Goal: Task Accomplishment & Management: Manage account settings

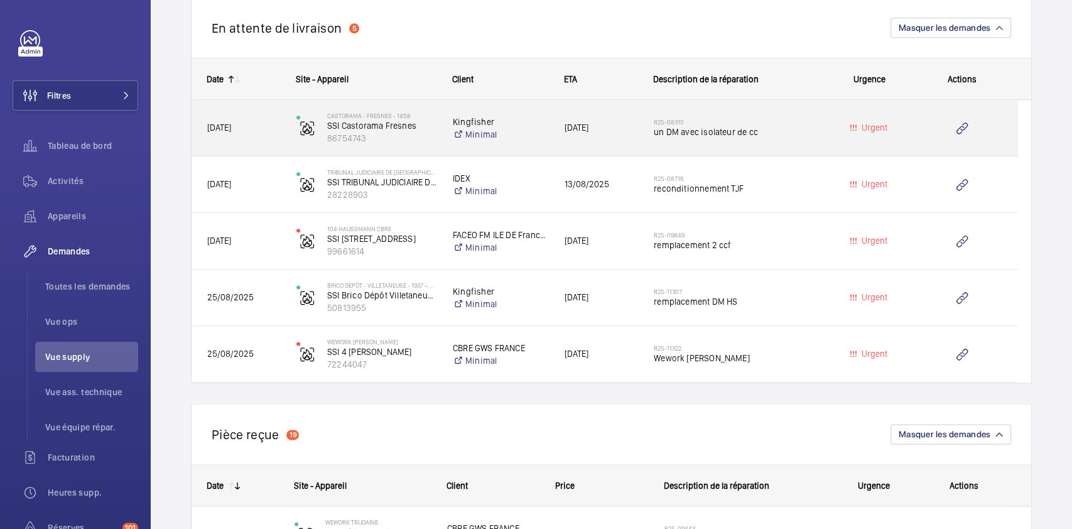
scroll to position [928, 0]
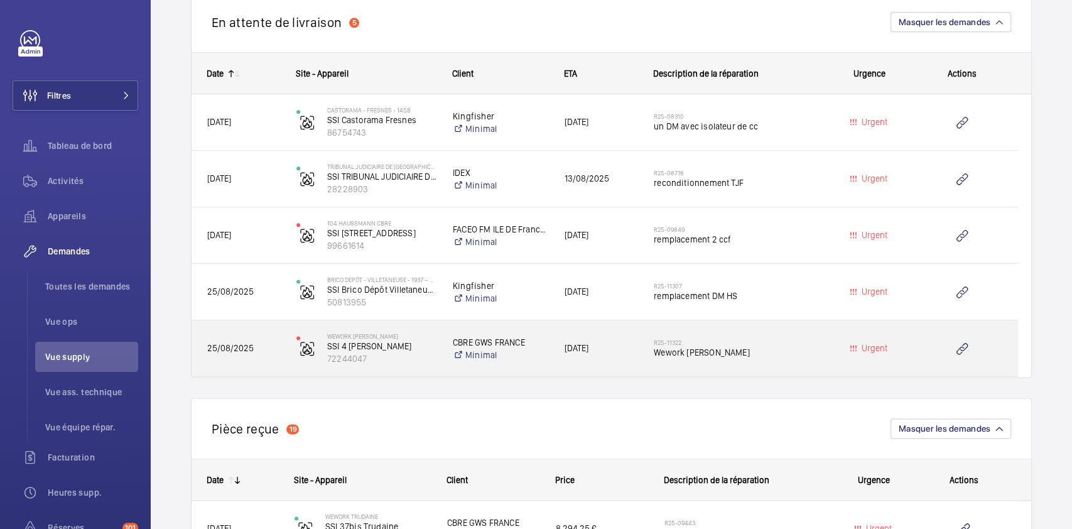
click at [781, 340] on h2 "R25-11322" at bounding box center [735, 343] width 163 height 8
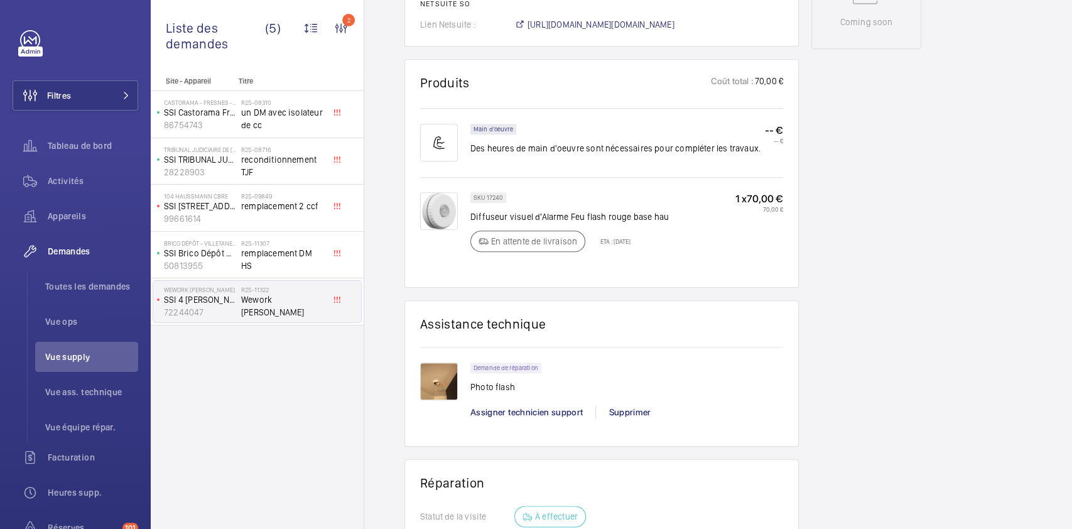
scroll to position [705, 0]
click at [437, 391] on img at bounding box center [439, 383] width 38 height 38
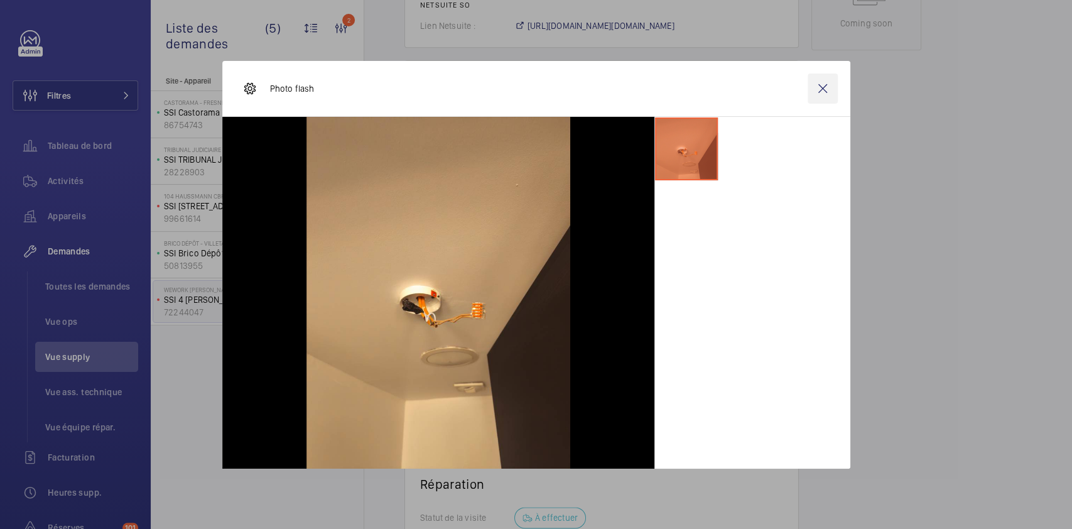
click at [818, 89] on wm-front-icon-button at bounding box center [823, 88] width 30 height 30
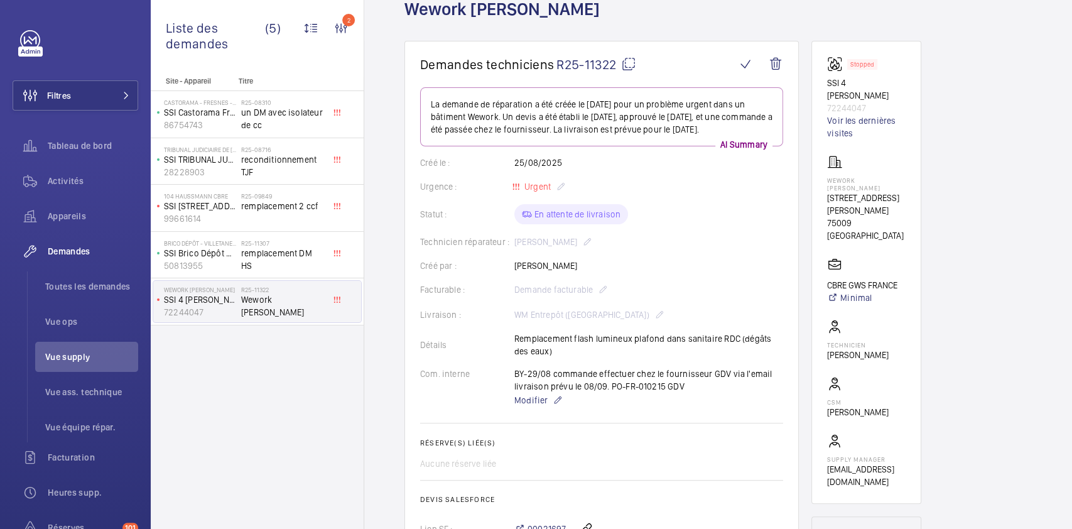
scroll to position [0, 0]
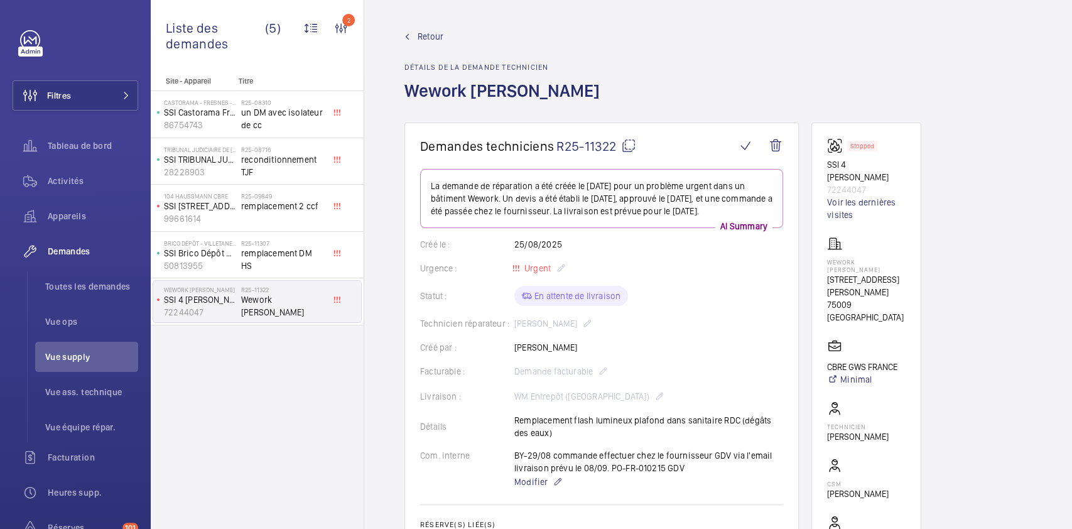
click at [420, 33] on span "Retour" at bounding box center [431, 36] width 26 height 13
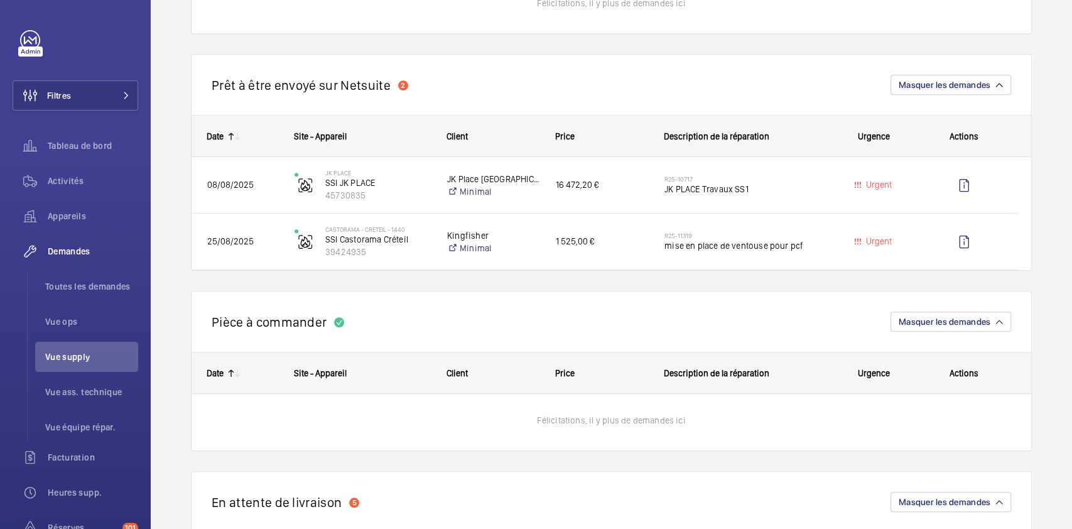
scroll to position [448, 0]
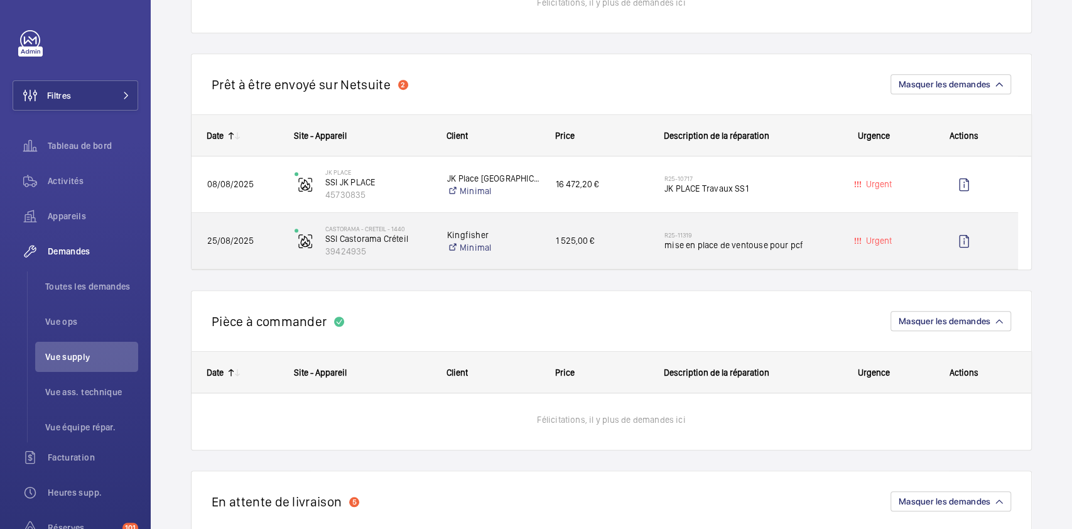
click at [827, 233] on div "Urgent" at bounding box center [866, 241] width 86 height 40
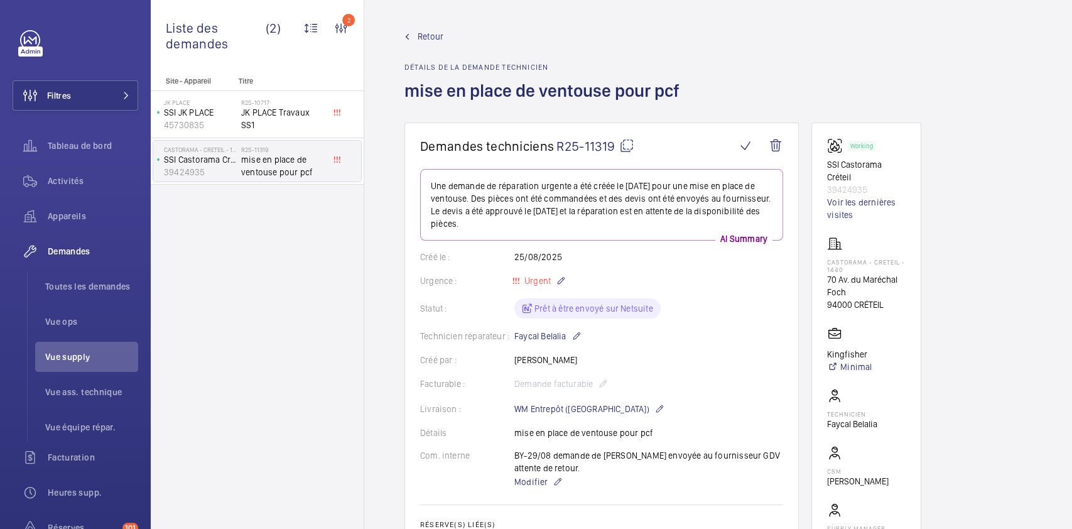
click at [420, 34] on span "Retour" at bounding box center [431, 36] width 26 height 13
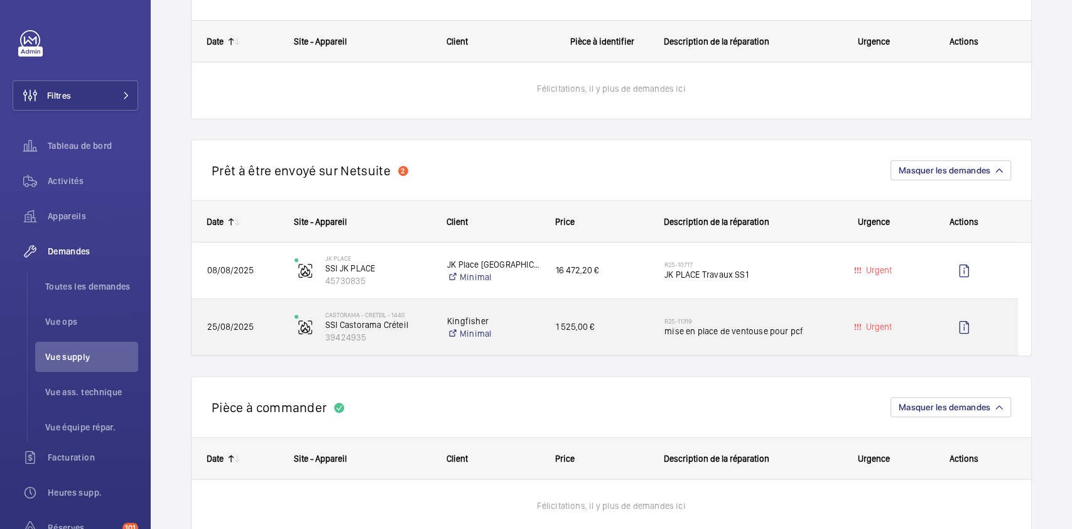
scroll to position [363, 0]
click at [722, 305] on div "R25-11319 mise en place de ventouse pour pcf" at bounding box center [735, 326] width 173 height 57
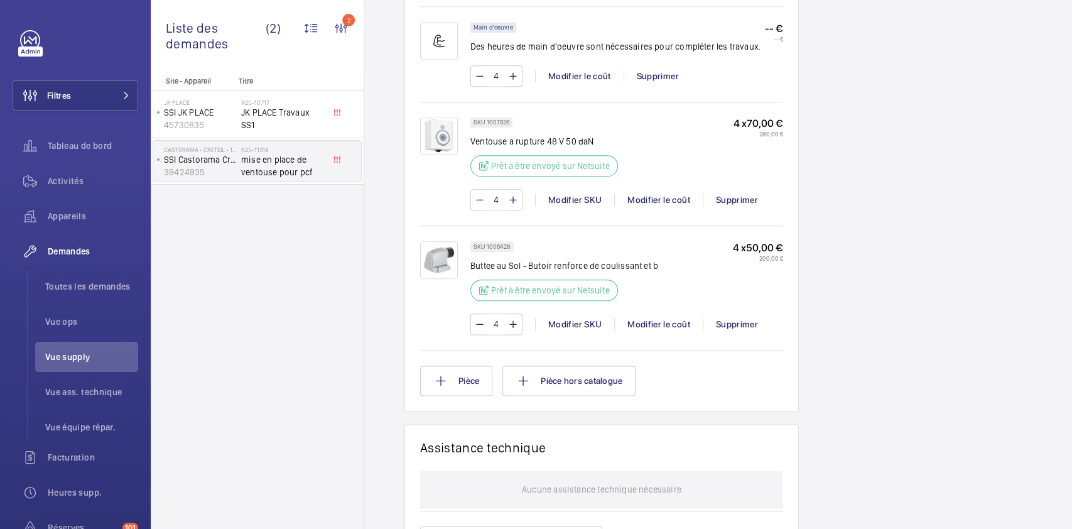
scroll to position [875, 0]
